Goal: Find specific page/section: Find specific page/section

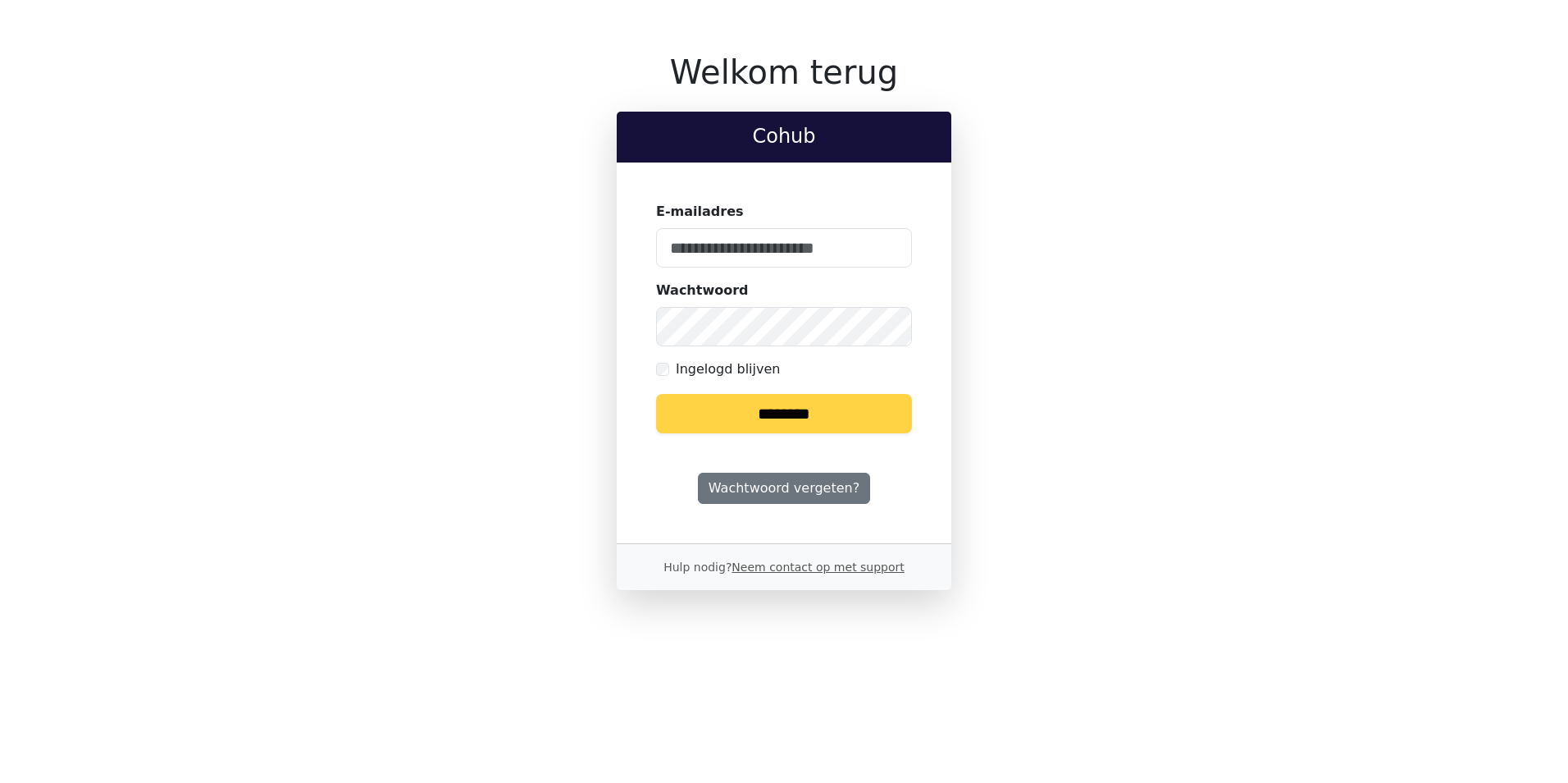
type input "**********"
click at [797, 420] on input "********" at bounding box center [784, 413] width 256 height 40
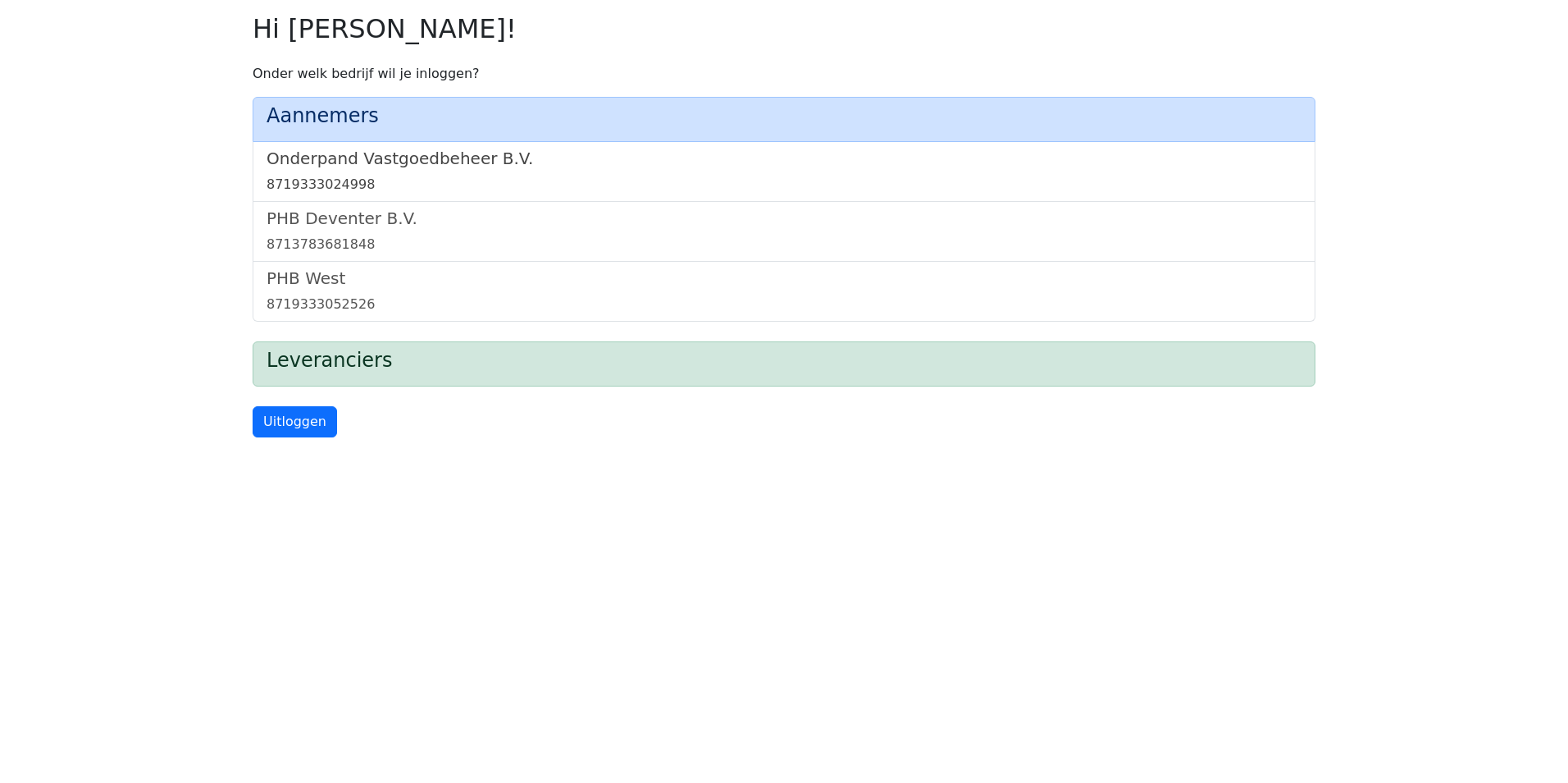
click at [506, 164] on h5 "Onderpand Vastgoedbeheer B.V." at bounding box center [784, 158] width 1035 height 19
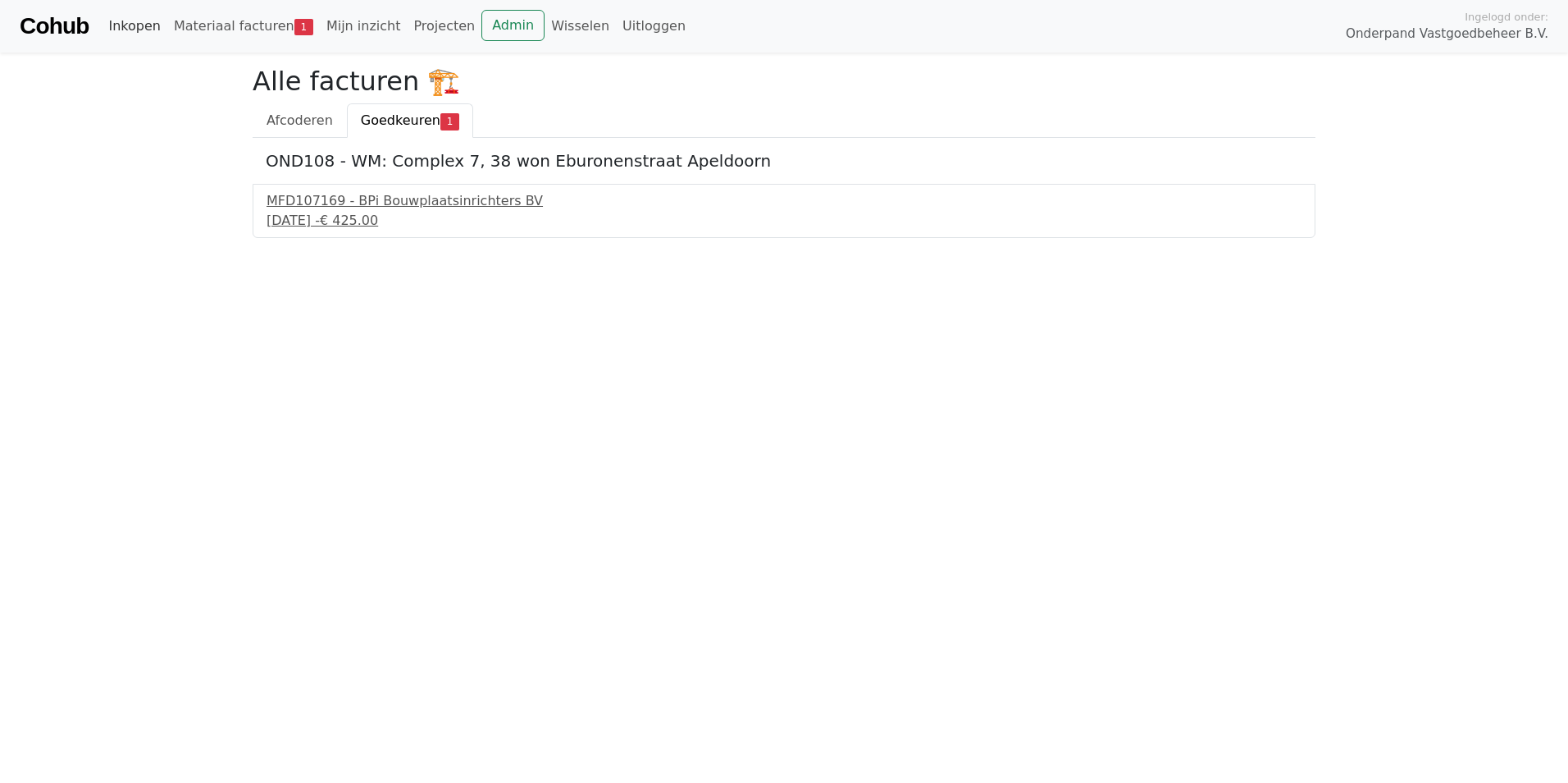
click at [141, 32] on link "Inkopen" at bounding box center [134, 25] width 65 height 32
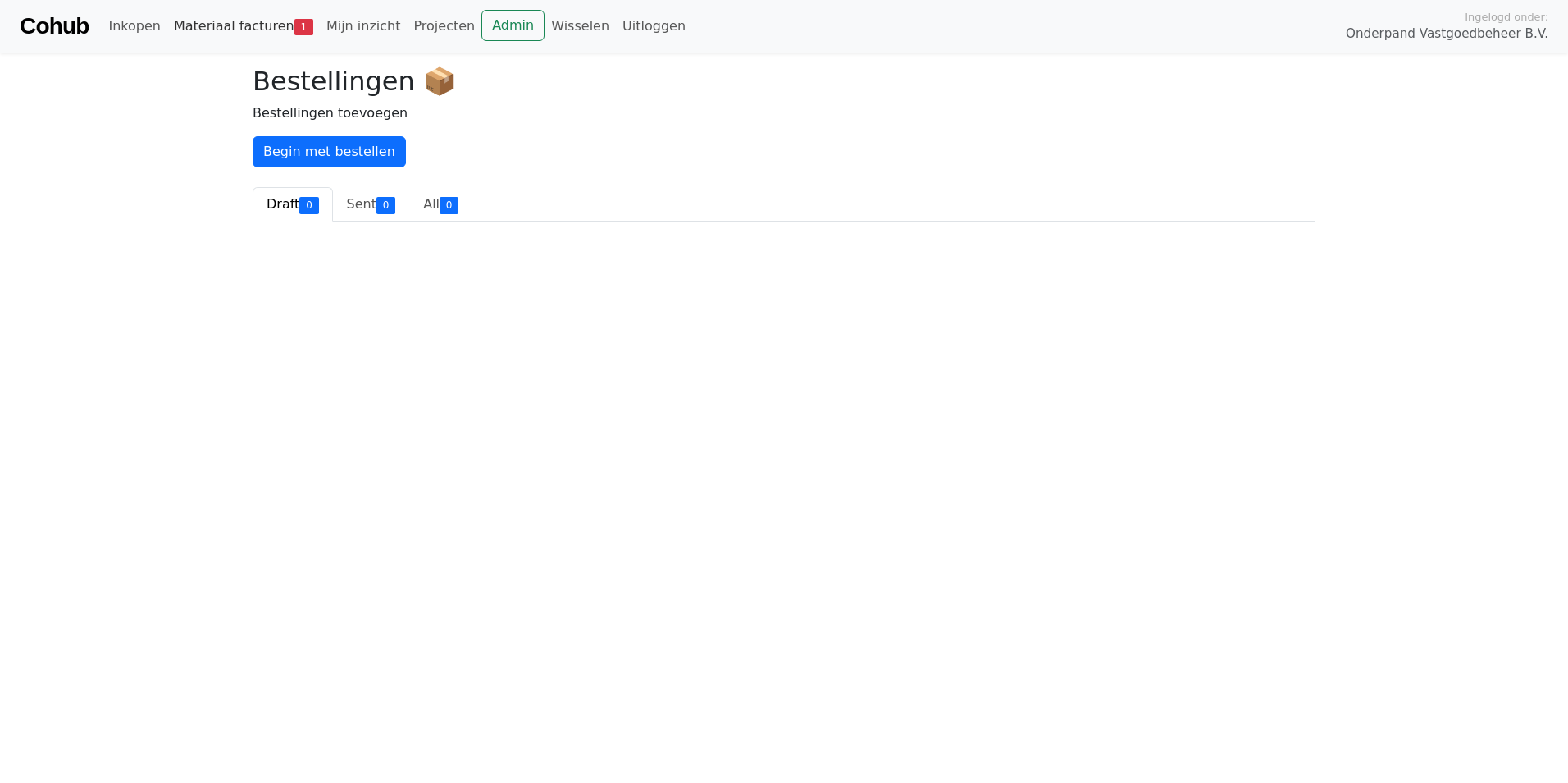
click at [190, 29] on link "Materiaal facturen 1" at bounding box center [244, 25] width 153 height 32
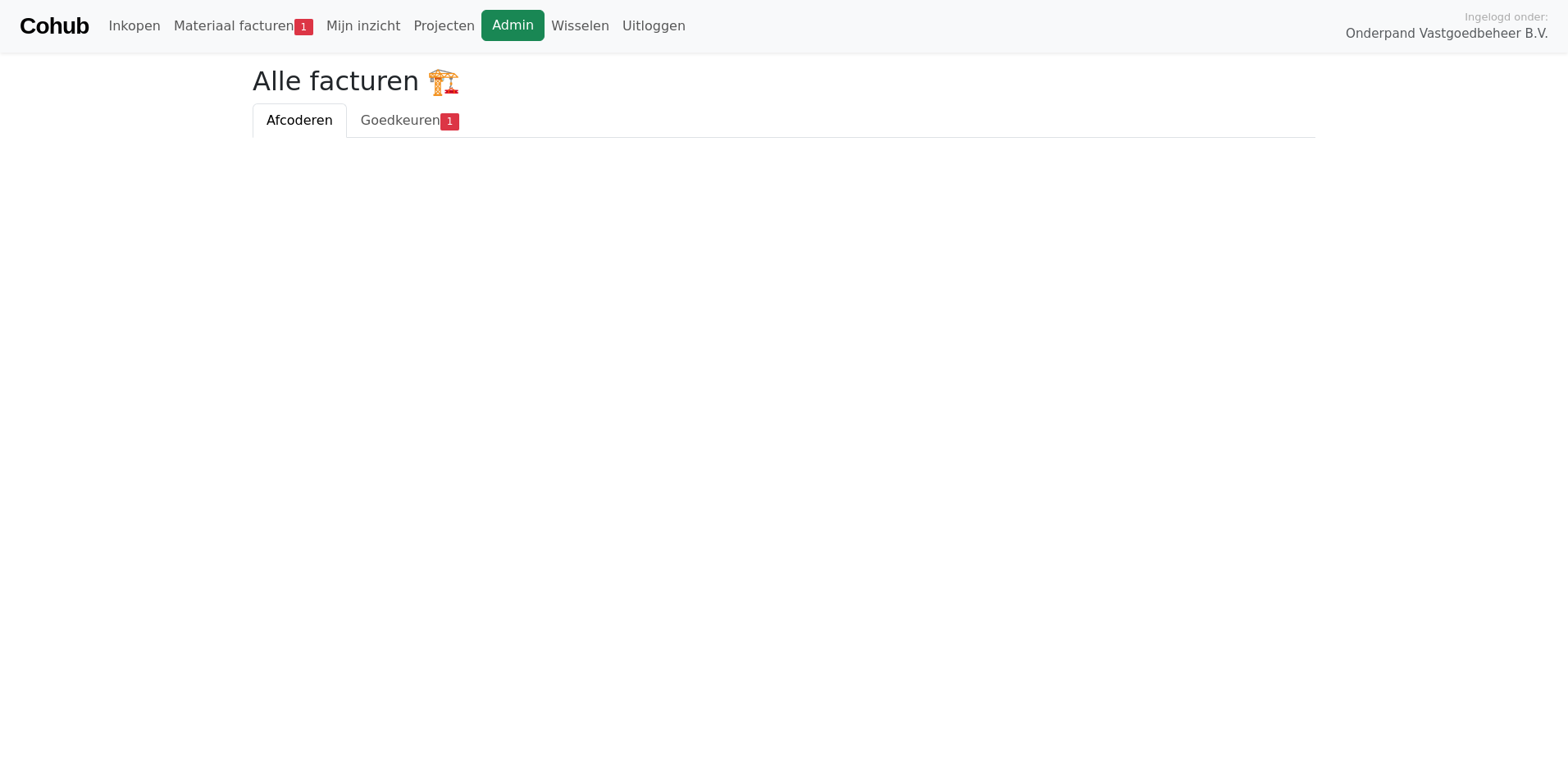
click at [504, 32] on link "Admin" at bounding box center [513, 25] width 63 height 32
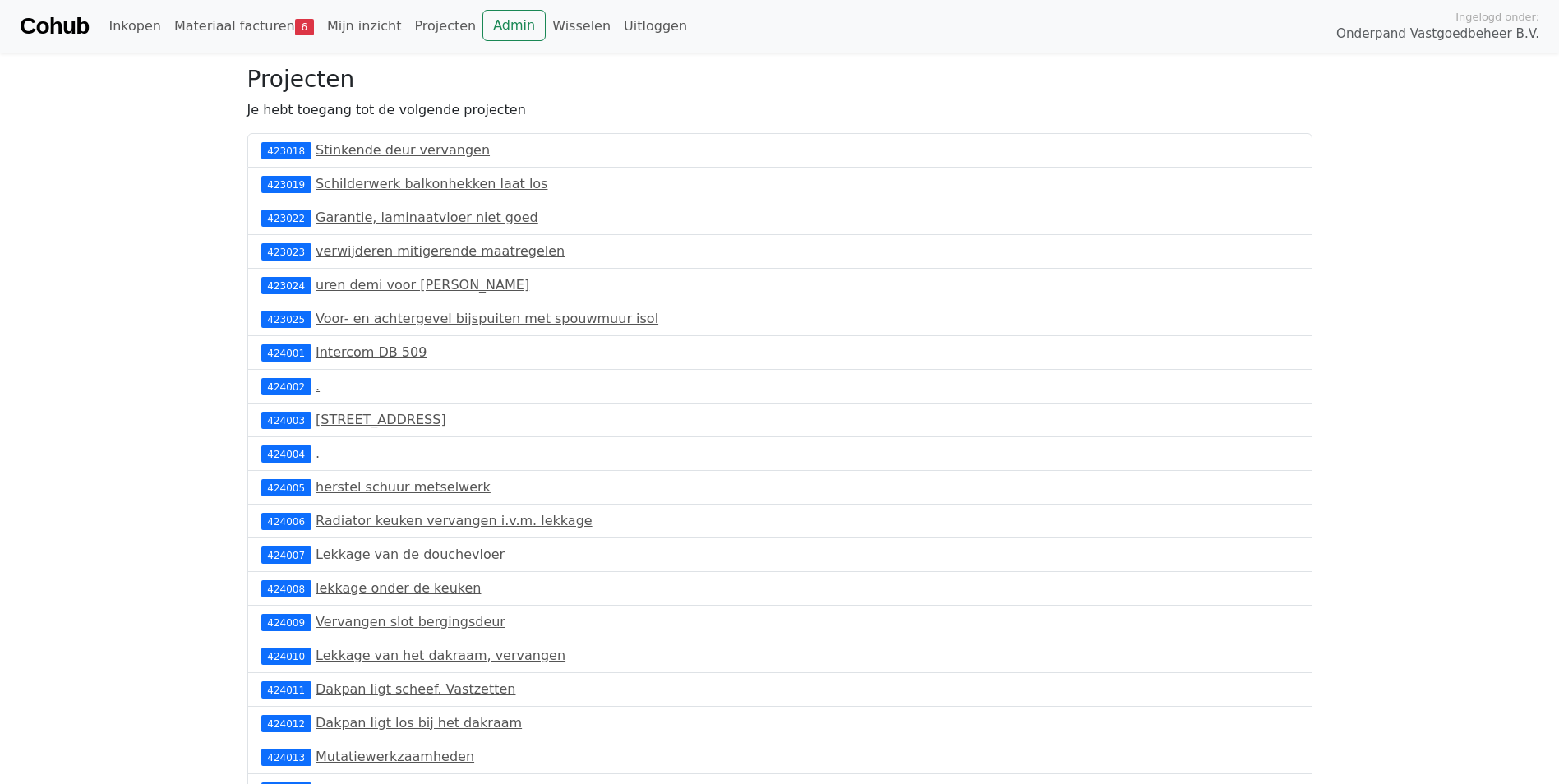
click at [66, 36] on link "Cohub" at bounding box center [54, 25] width 69 height 40
click at [492, 28] on link "Admin" at bounding box center [514, 25] width 63 height 32
click at [566, 21] on link "Wisselen" at bounding box center [581, 25] width 71 height 33
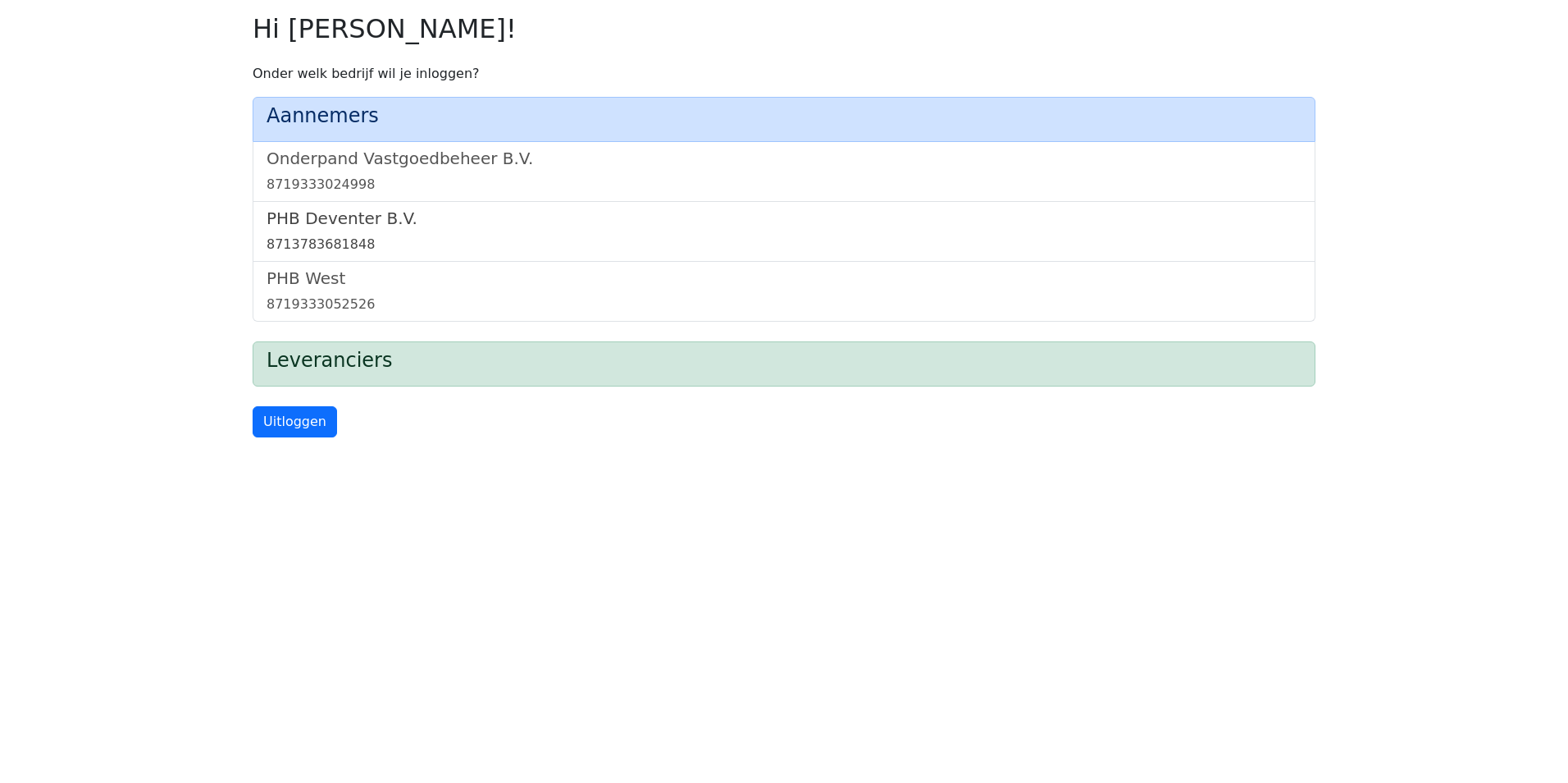
click at [374, 230] on link "PHB Deventer B.V. 8713783681848" at bounding box center [784, 231] width 1035 height 46
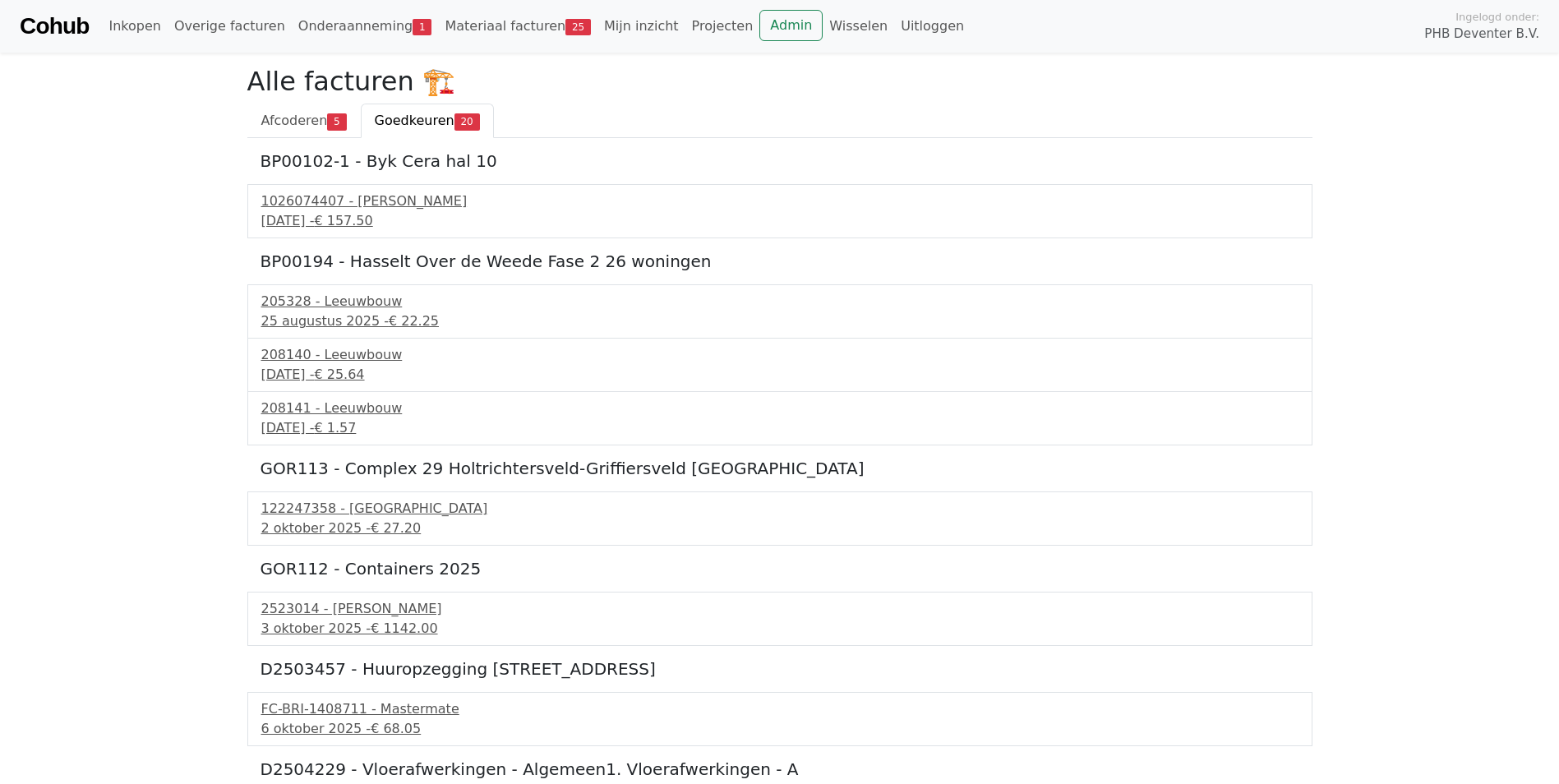
click at [65, 30] on link "Cohub" at bounding box center [54, 25] width 69 height 40
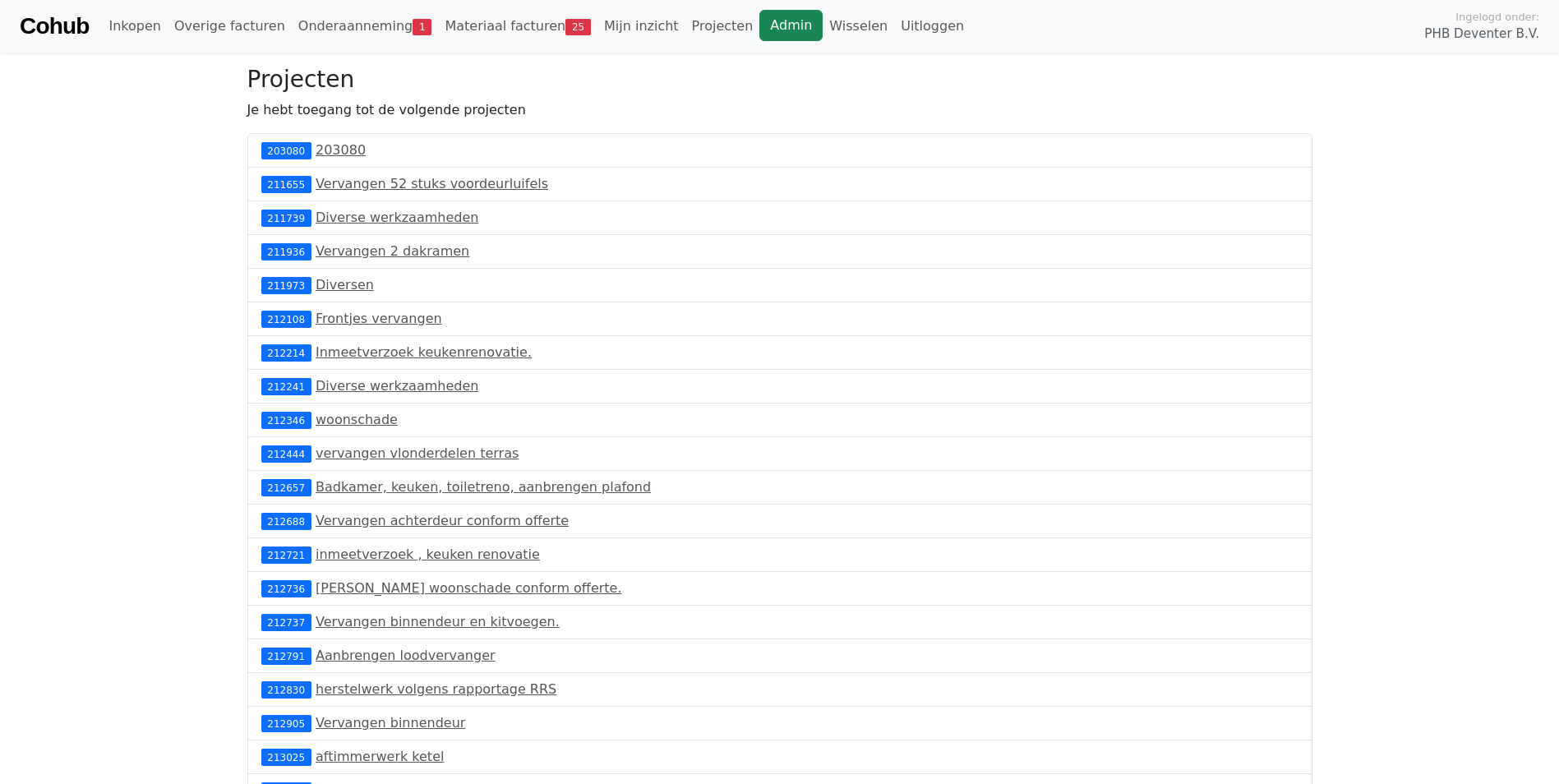
click at [760, 21] on link "Admin" at bounding box center [791, 25] width 63 height 32
click at [760, 40] on link "Admin" at bounding box center [791, 25] width 63 height 32
click at [823, 18] on link "Wisselen" at bounding box center [858, 25] width 71 height 33
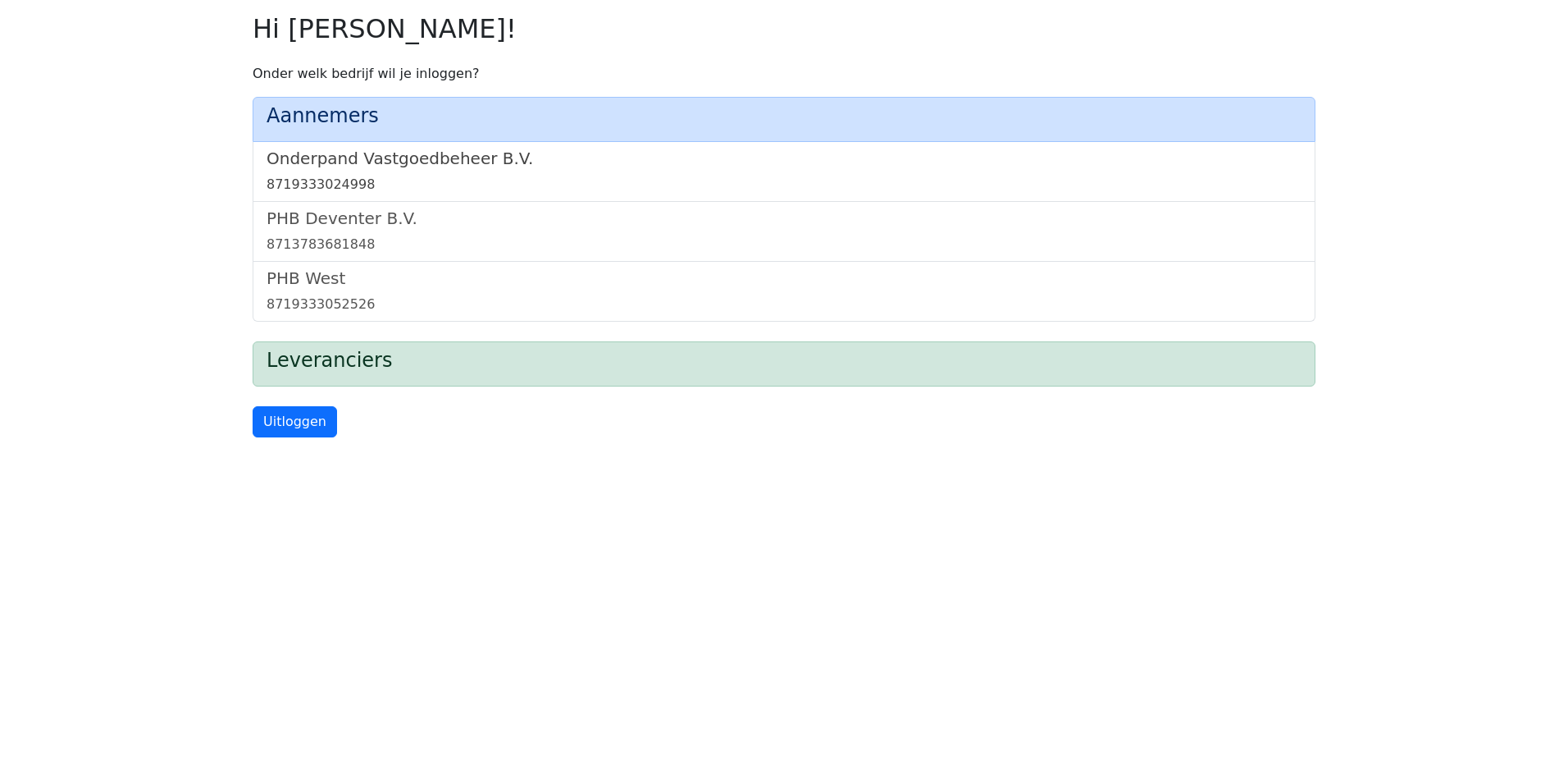
click at [518, 169] on h5 "Onderpand Vastgoedbeheer B.V." at bounding box center [784, 158] width 1035 height 19
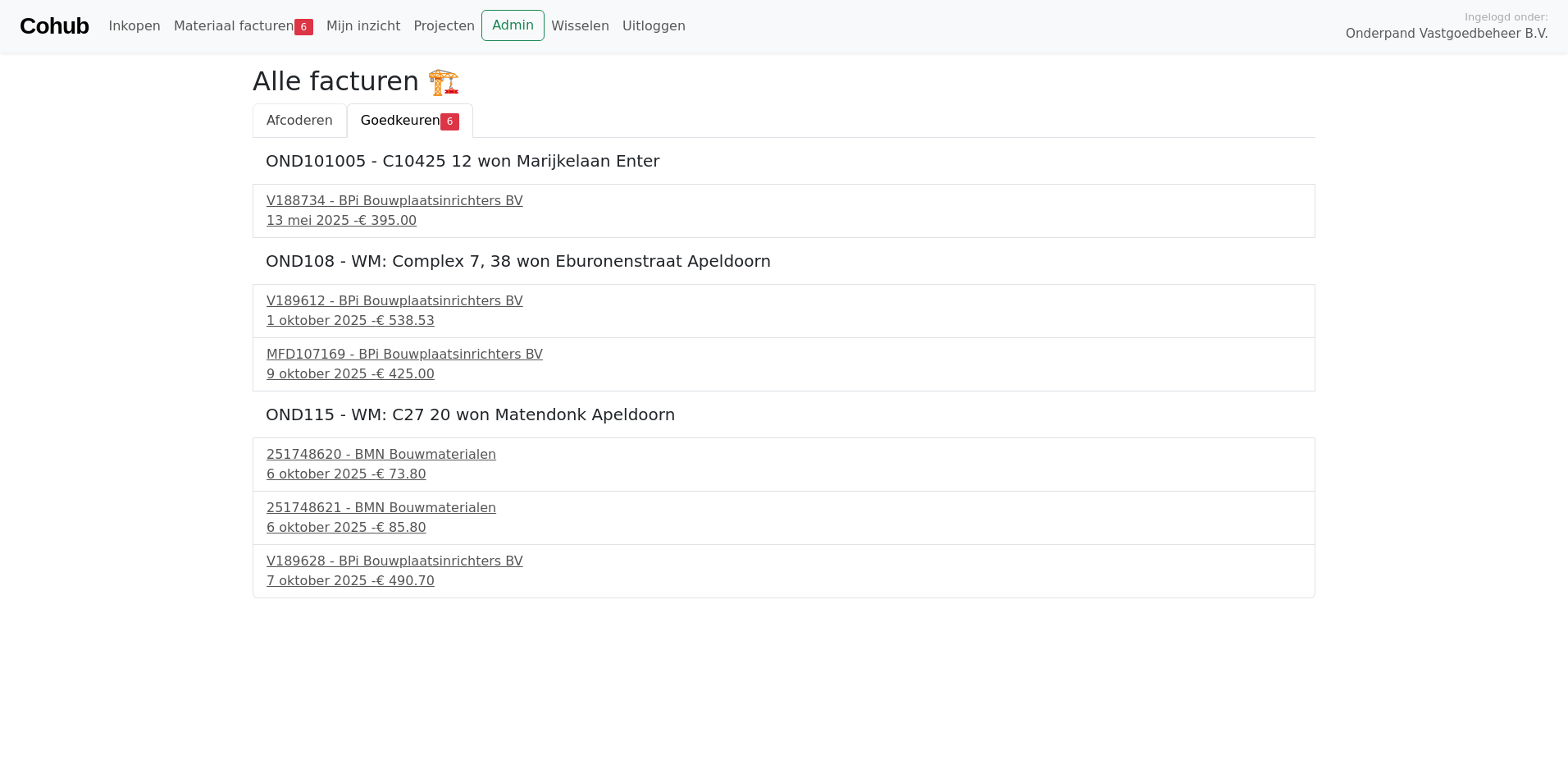
click at [308, 114] on span "Afcoderen" at bounding box center [300, 120] width 67 height 16
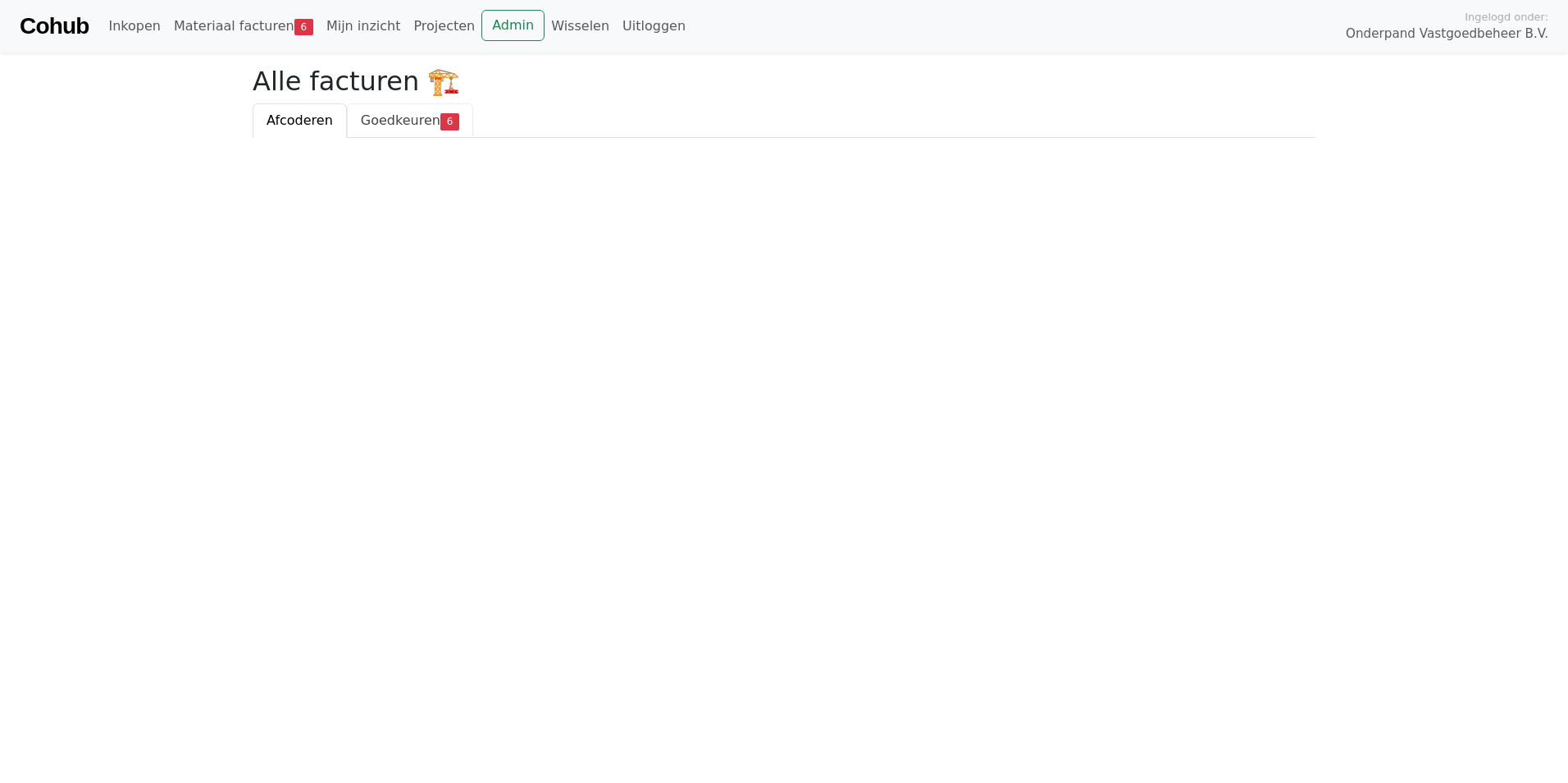
click at [386, 128] on span "Goedkeuren" at bounding box center [400, 120] width 80 height 16
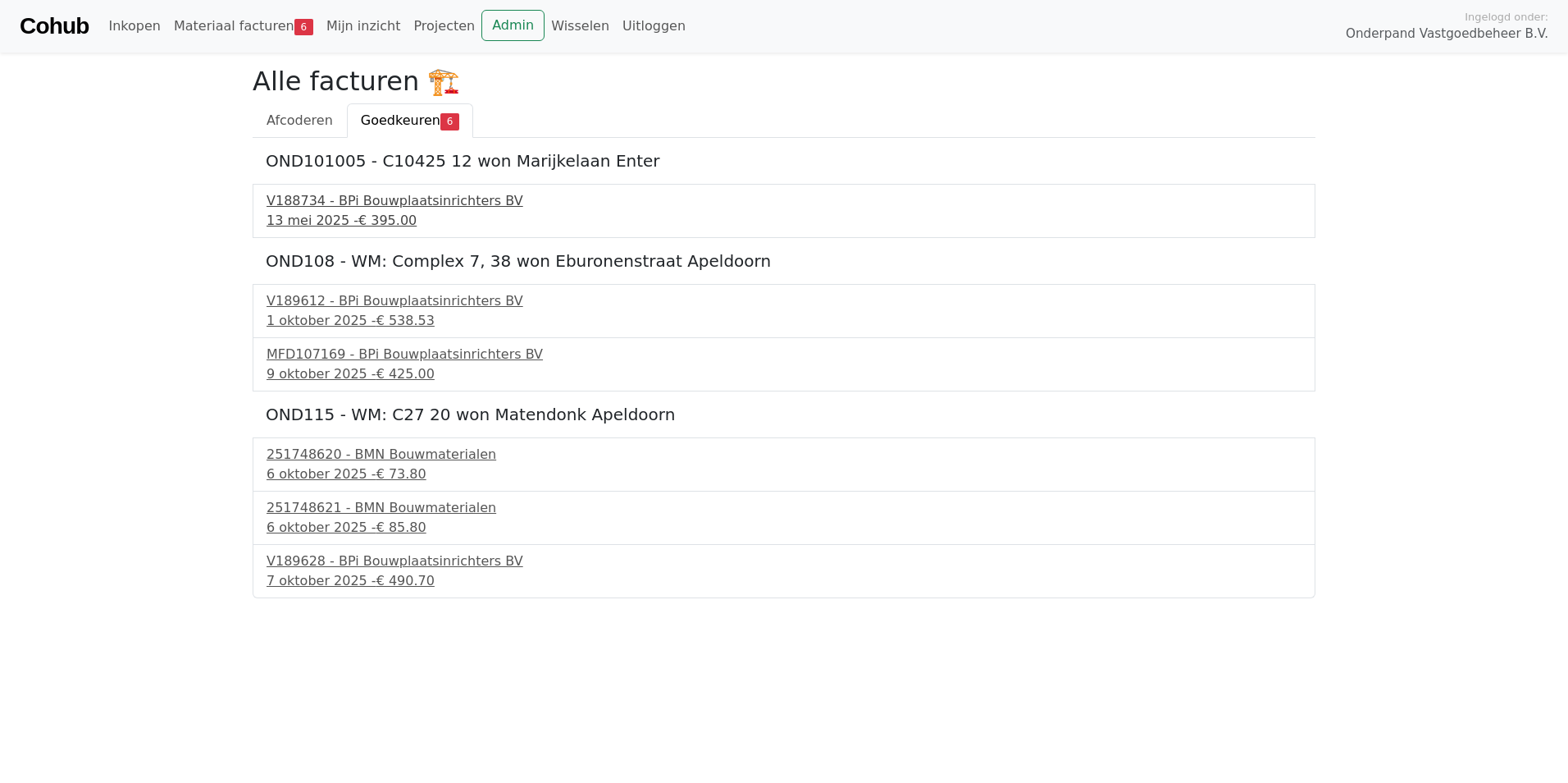
click at [370, 198] on div "V188734 - BPi Bouwplaatsinrichters BV" at bounding box center [784, 201] width 1035 height 19
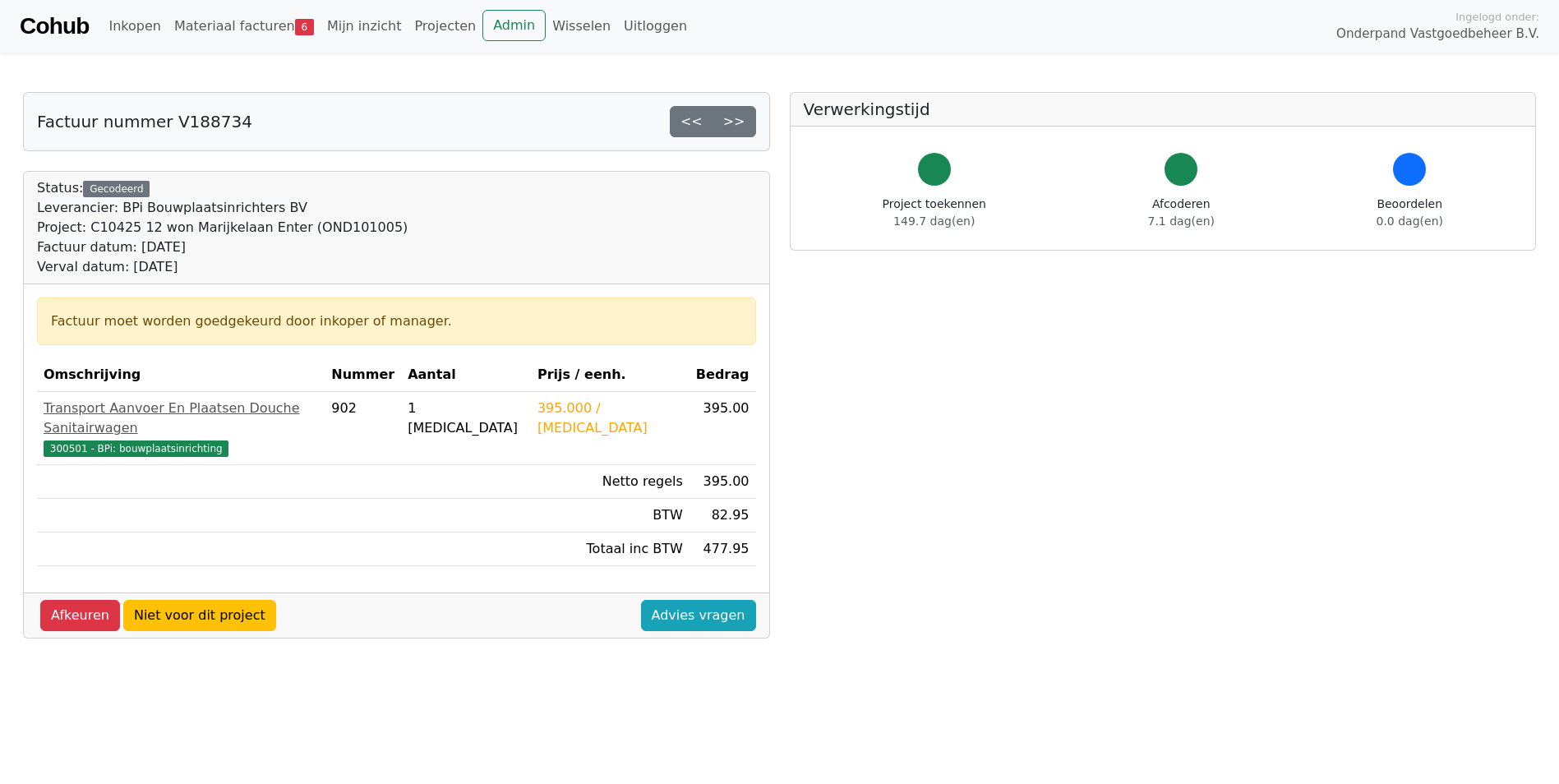
click at [46, 19] on link "Cohub" at bounding box center [54, 25] width 69 height 40
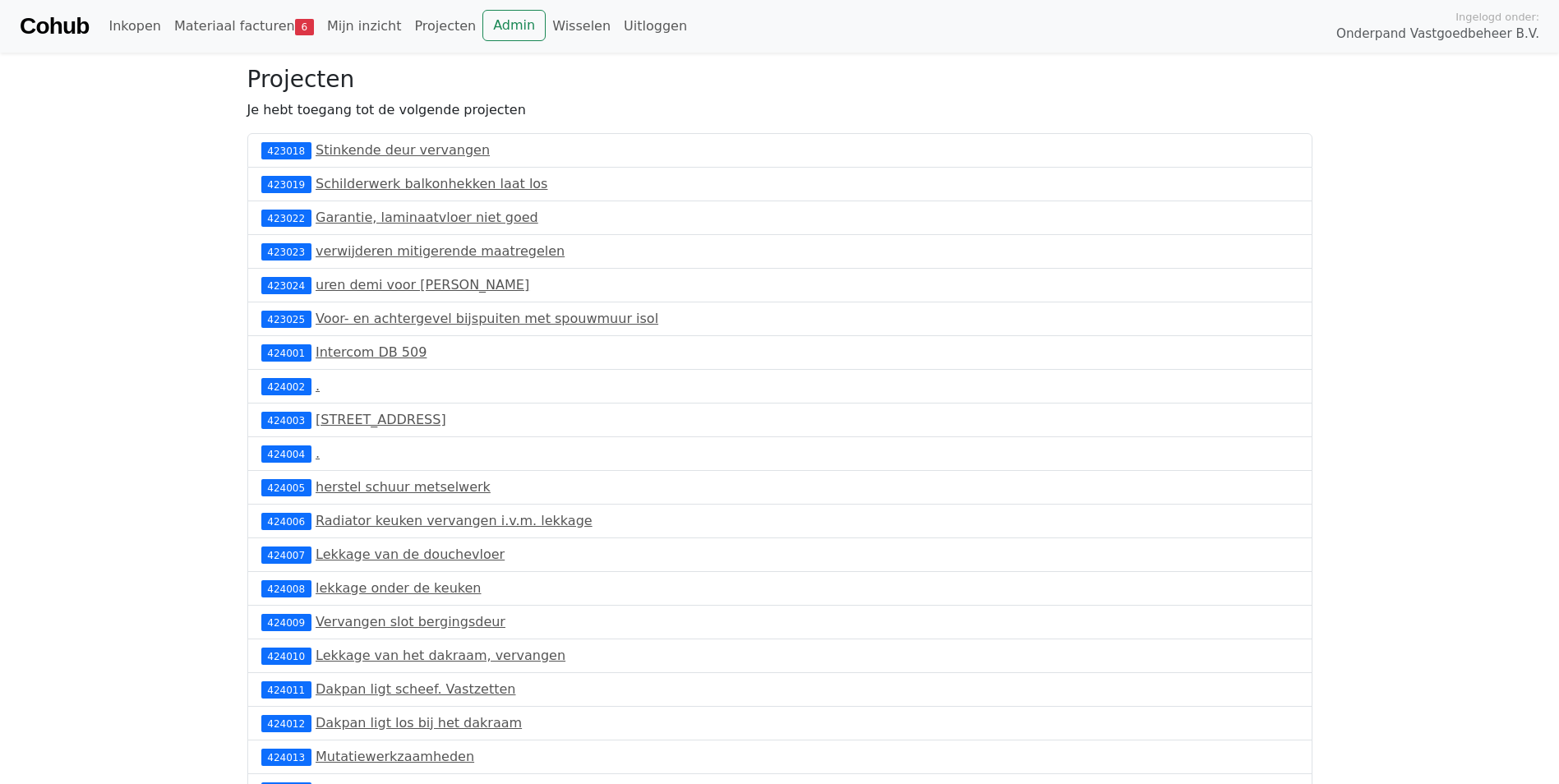
click at [1484, 29] on span "Onderpand Vastgoedbeheer B.V." at bounding box center [1438, 33] width 203 height 18
